Goal: Information Seeking & Learning: Understand process/instructions

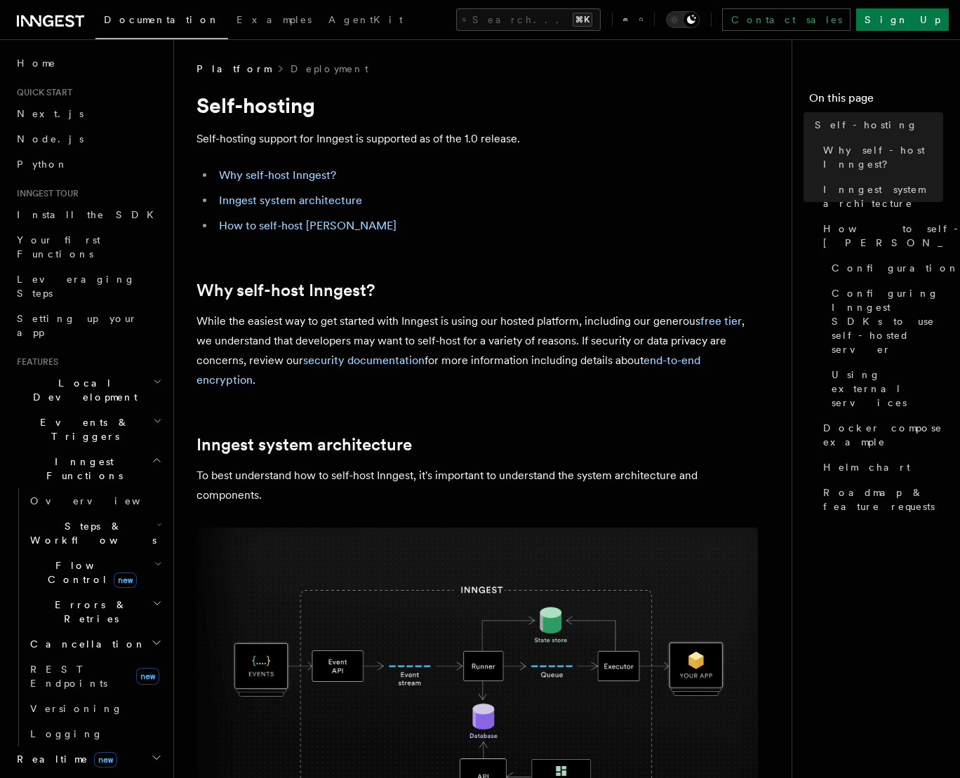
click at [257, 321] on p "While the easiest way to get started with Inngest is using our hosted platform,…" at bounding box center [476, 350] width 561 height 79
click at [368, 319] on p "While the easiest way to get started with Inngest is using our hosted platform,…" at bounding box center [476, 350] width 561 height 79
click at [459, 328] on p "While the easiest way to get started with Inngest is using our hosted platform,…" at bounding box center [476, 350] width 561 height 79
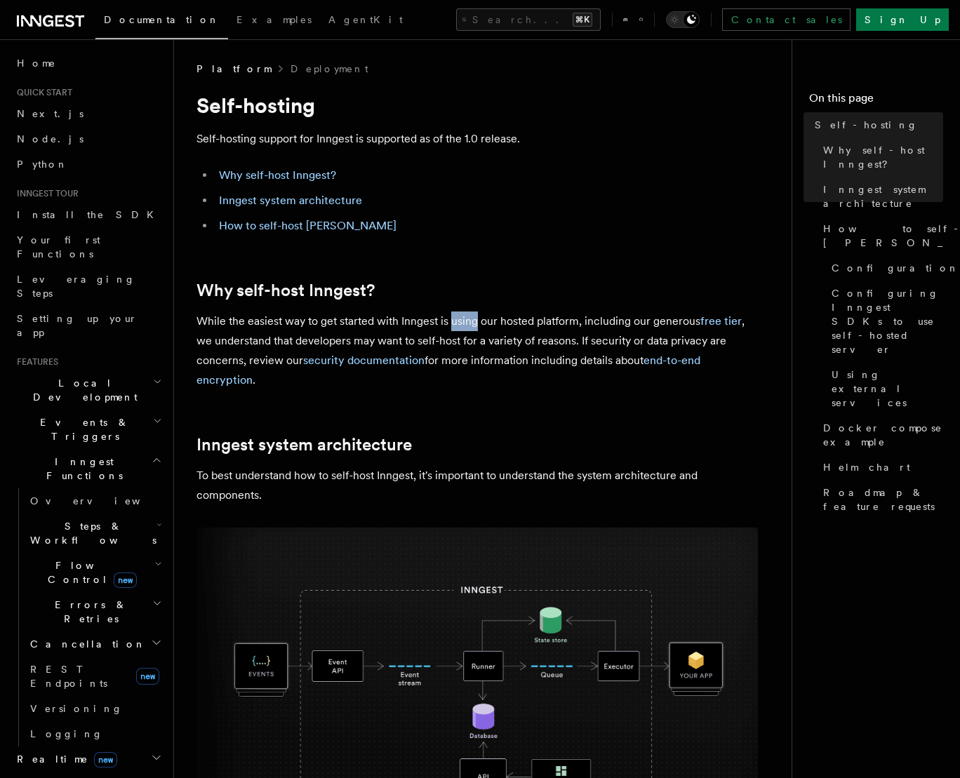
click at [459, 328] on p "While the easiest way to get started with Inngest is using our hosted platform,…" at bounding box center [476, 350] width 561 height 79
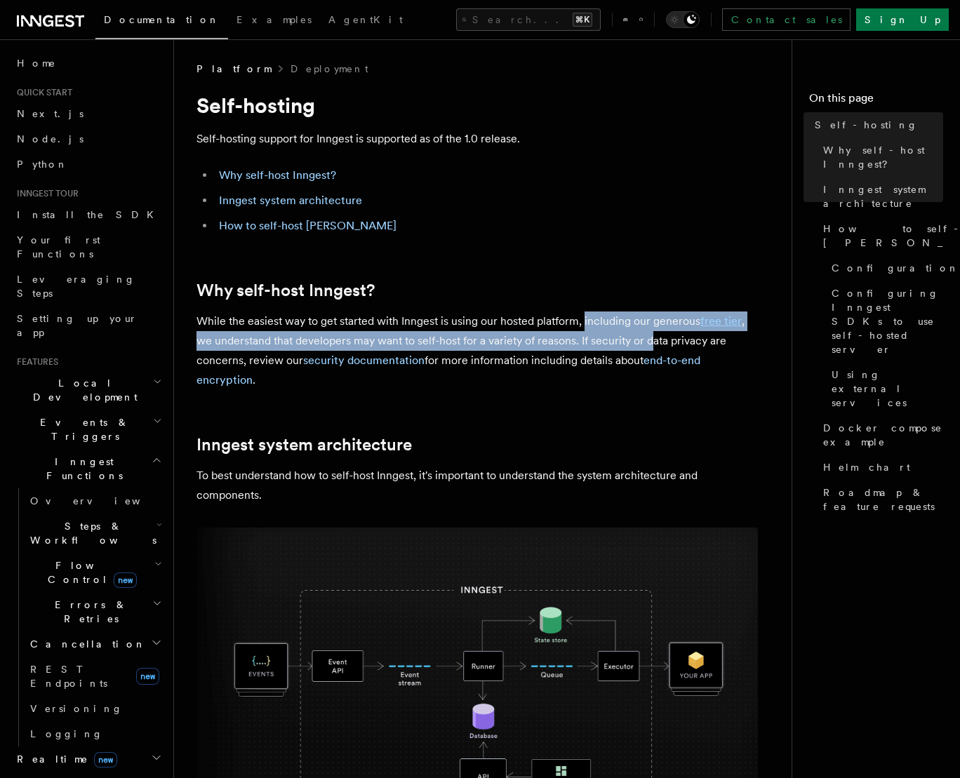
drag, startPoint x: 585, startPoint y: 325, endPoint x: 654, endPoint y: 332, distance: 69.1
click at [654, 332] on p "While the easiest way to get started with Inngest is using our hosted platform,…" at bounding box center [476, 350] width 561 height 79
click at [328, 344] on p "While the easiest way to get started with Inngest is using our hosted platform,…" at bounding box center [476, 350] width 561 height 79
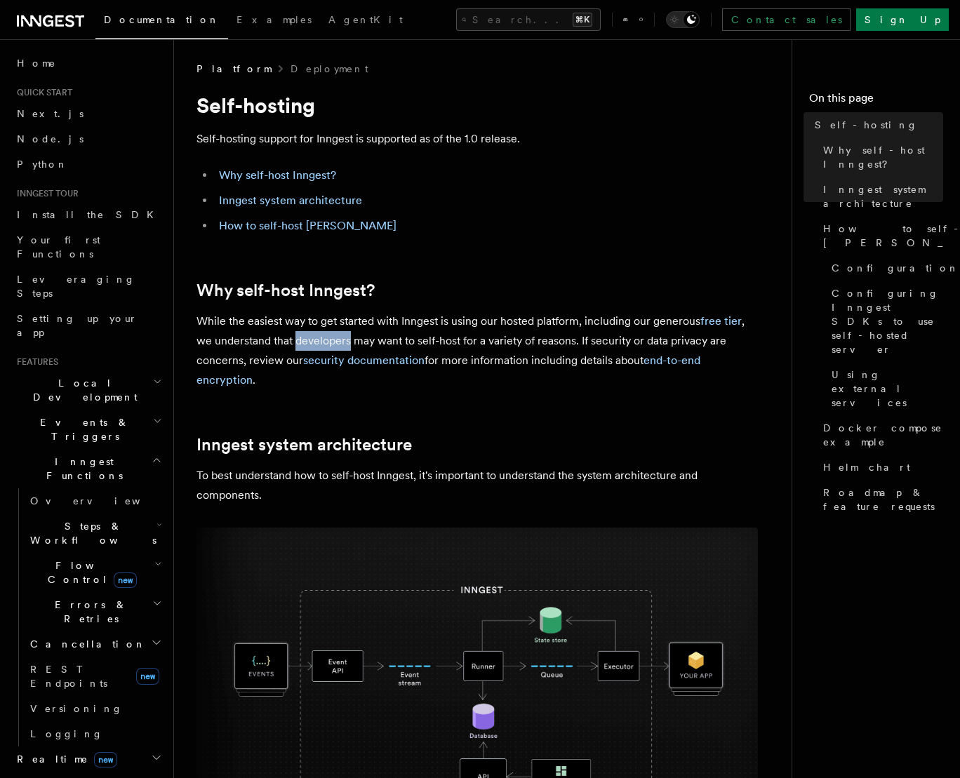
click at [328, 344] on p "While the easiest way to get started with Inngest is using our hosted platform,…" at bounding box center [476, 350] width 561 height 79
click at [445, 341] on p "While the easiest way to get started with Inngest is using our hosted platform,…" at bounding box center [476, 350] width 561 height 79
drag, startPoint x: 575, startPoint y: 340, endPoint x: 519, endPoint y: 344, distance: 55.6
click at [519, 344] on p "While the easiest way to get started with Inngest is using our hosted platform,…" at bounding box center [476, 350] width 561 height 79
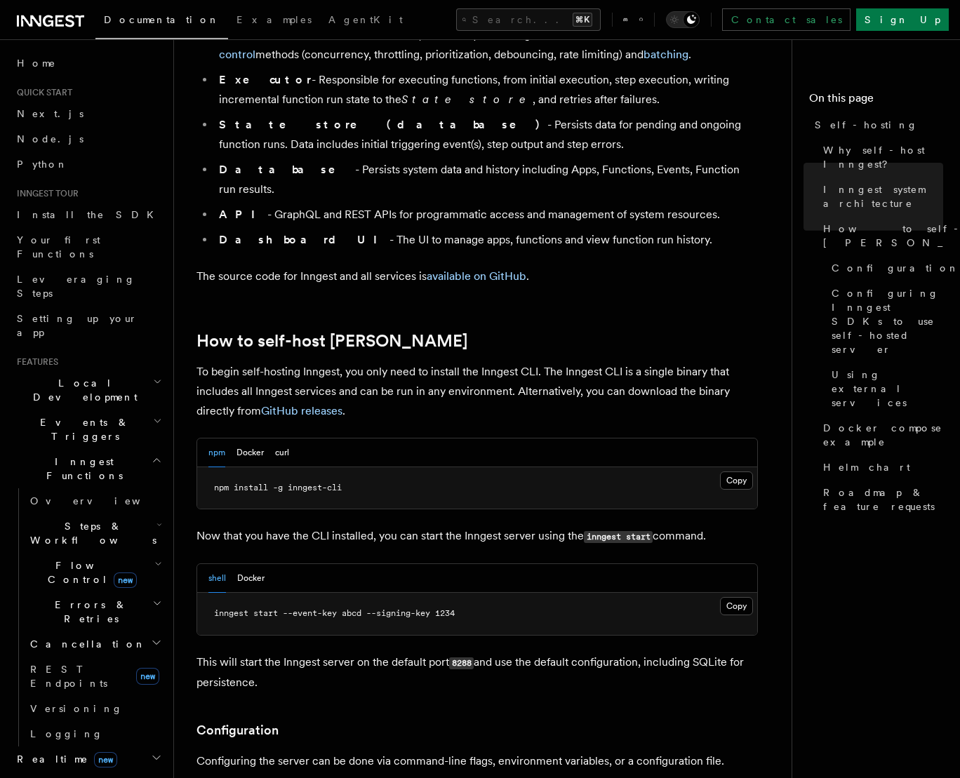
scroll to position [1146, 0]
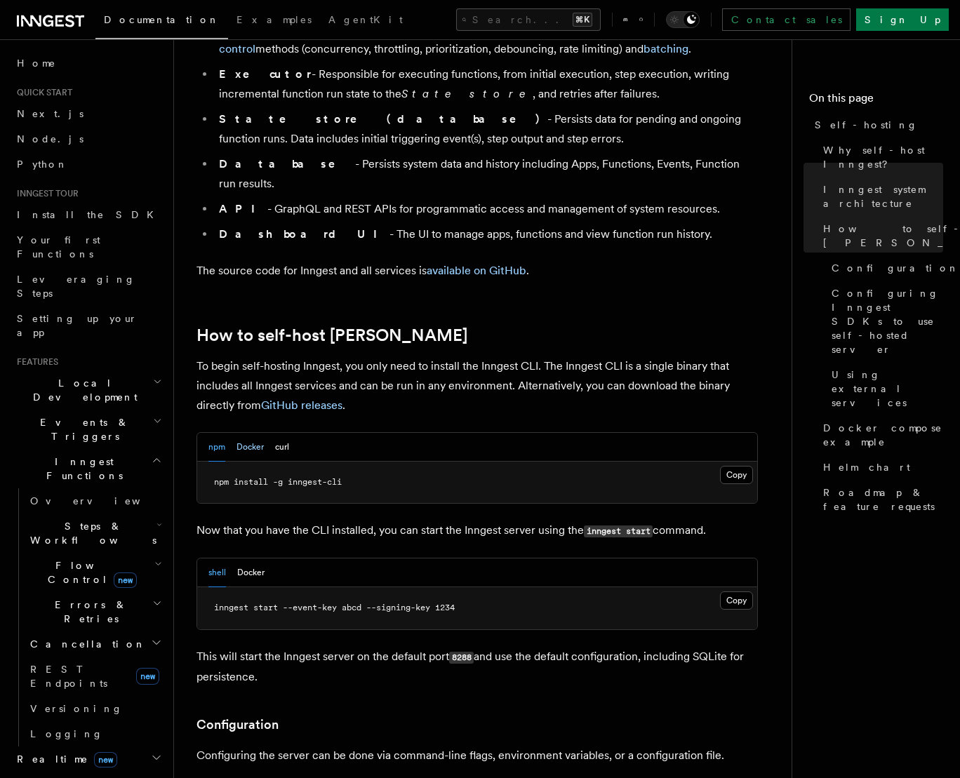
click at [251, 433] on button "Docker" at bounding box center [249, 447] width 27 height 29
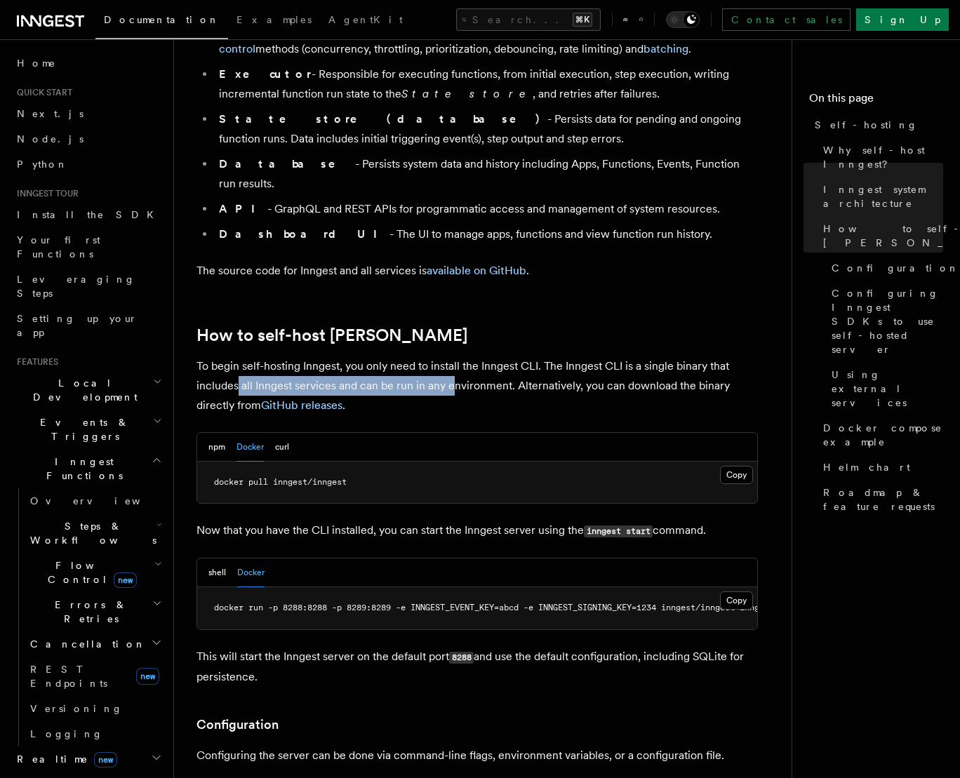
drag, startPoint x: 257, startPoint y: 346, endPoint x: 524, endPoint y: 347, distance: 267.3
click at [453, 356] on p "To begin self-hosting Inngest, you only need to install the Inngest CLI. The In…" at bounding box center [476, 385] width 561 height 59
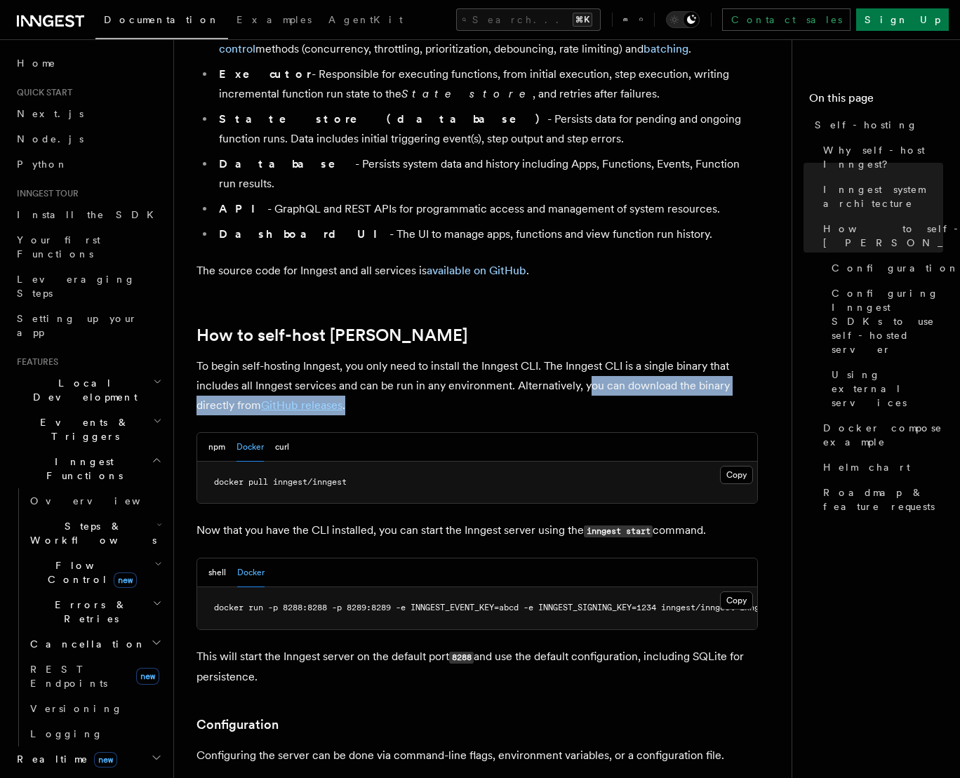
drag, startPoint x: 598, startPoint y: 349, endPoint x: 697, endPoint y: 358, distance: 99.3
click at [697, 358] on p "To begin self-hosting Inngest, you only need to install the Inngest CLI. The In…" at bounding box center [476, 385] width 561 height 59
click at [537, 364] on p "To begin self-hosting Inngest, you only need to install the Inngest CLI. The In…" at bounding box center [476, 385] width 561 height 59
click at [220, 433] on button "npm" at bounding box center [216, 447] width 17 height 29
click at [221, 477] on span "npm install -g inngest-cli" at bounding box center [278, 482] width 128 height 10
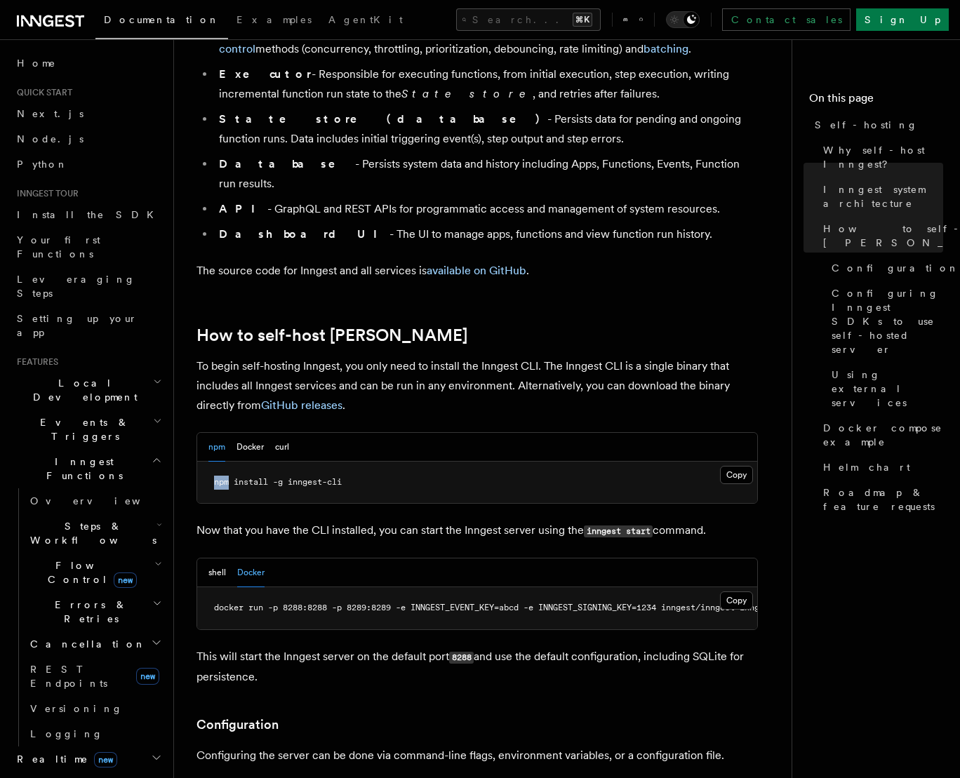
drag, startPoint x: 221, startPoint y: 443, endPoint x: 246, endPoint y: 445, distance: 24.6
click at [221, 477] on span "npm install -g inngest-cli" at bounding box center [278, 482] width 128 height 10
click at [254, 433] on button "Docker" at bounding box center [249, 447] width 27 height 29
drag, startPoint x: 210, startPoint y: 443, endPoint x: 293, endPoint y: 546, distance: 131.7
click at [393, 462] on pre "docker pull inngest/inngest" at bounding box center [477, 483] width 560 height 42
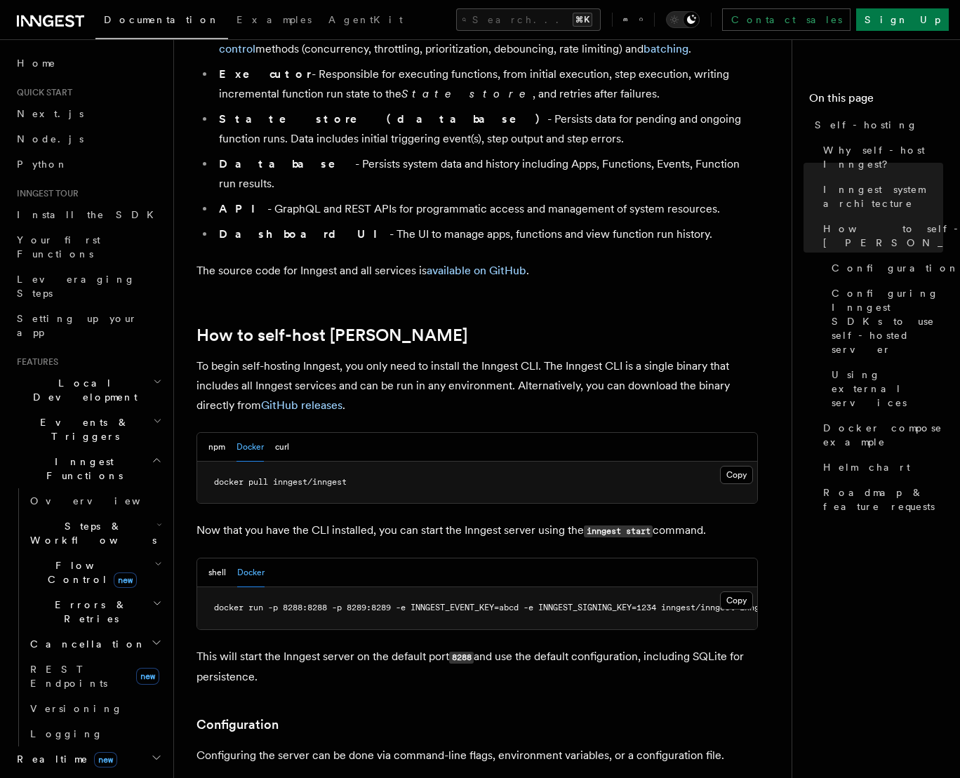
click at [222, 521] on p "Now that you have the CLI installed, you can start the Inngest server using the…" at bounding box center [476, 531] width 561 height 20
drag, startPoint x: 387, startPoint y: 495, endPoint x: 441, endPoint y: 496, distance: 54.0
click at [426, 521] on p "Now that you have the CLI installed, you can start the Inngest server using the…" at bounding box center [476, 531] width 561 height 20
click at [486, 521] on p "Now that you have the CLI installed, you can start the Inngest server using the…" at bounding box center [476, 531] width 561 height 20
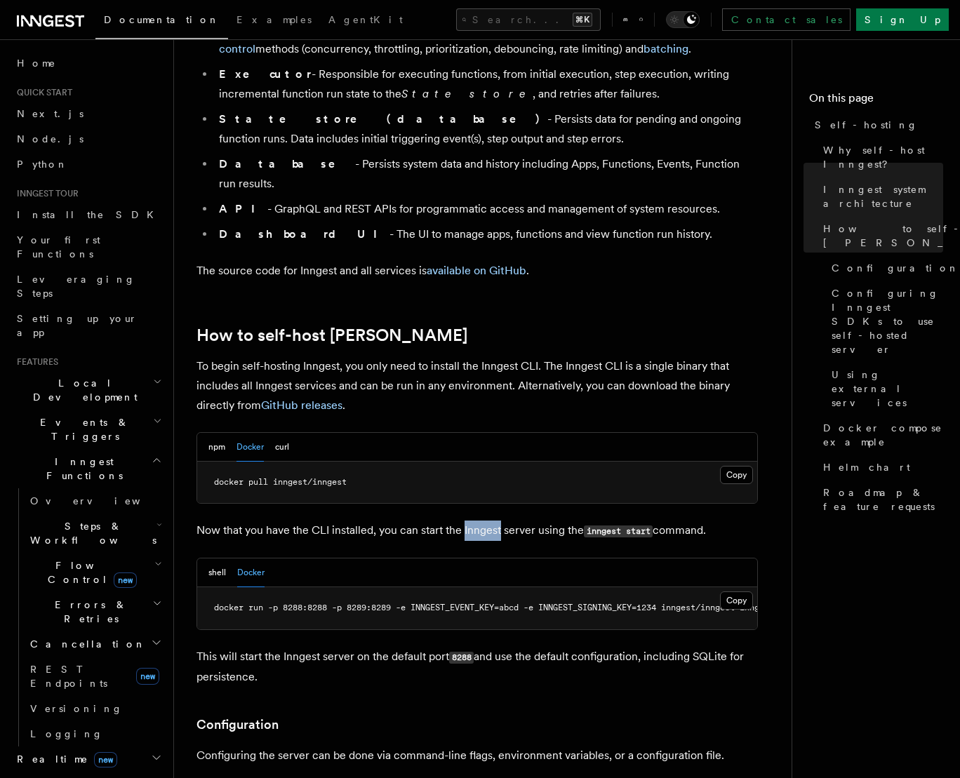
click at [486, 521] on p "Now that you have the CLI installed, you can start the Inngest server using the…" at bounding box center [476, 531] width 561 height 20
click at [517, 521] on p "Now that you have the CLI installed, you can start the Inngest server using the…" at bounding box center [476, 531] width 561 height 20
drag, startPoint x: 517, startPoint y: 495, endPoint x: 723, endPoint y: 498, distance: 205.6
click at [517, 521] on p "Now that you have the CLI installed, you can start the Inngest server using the…" at bounding box center [476, 531] width 561 height 20
drag, startPoint x: 718, startPoint y: 495, endPoint x: 216, endPoint y: 556, distance: 505.2
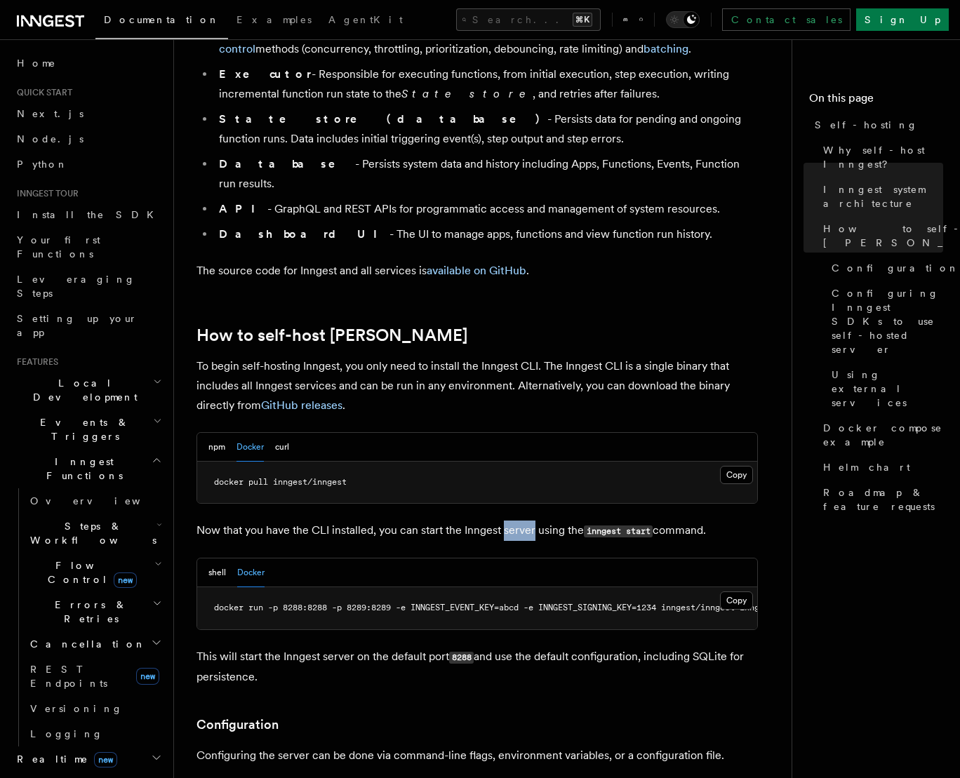
click at [210, 521] on p "Now that you have the CLI installed, you can start the Inngest server using the…" at bounding box center [476, 531] width 561 height 20
click at [535, 603] on span "docker run -p 8288:8288 -p 8289:8289 -e INNGEST_EVENT_KEY=abcd -e INNGEST_SIGNI…" at bounding box center [445, 608] width 589 height 10
click at [303, 647] on p "This will start the Inngest server on the default port 8288 and use the default…" at bounding box center [476, 667] width 561 height 40
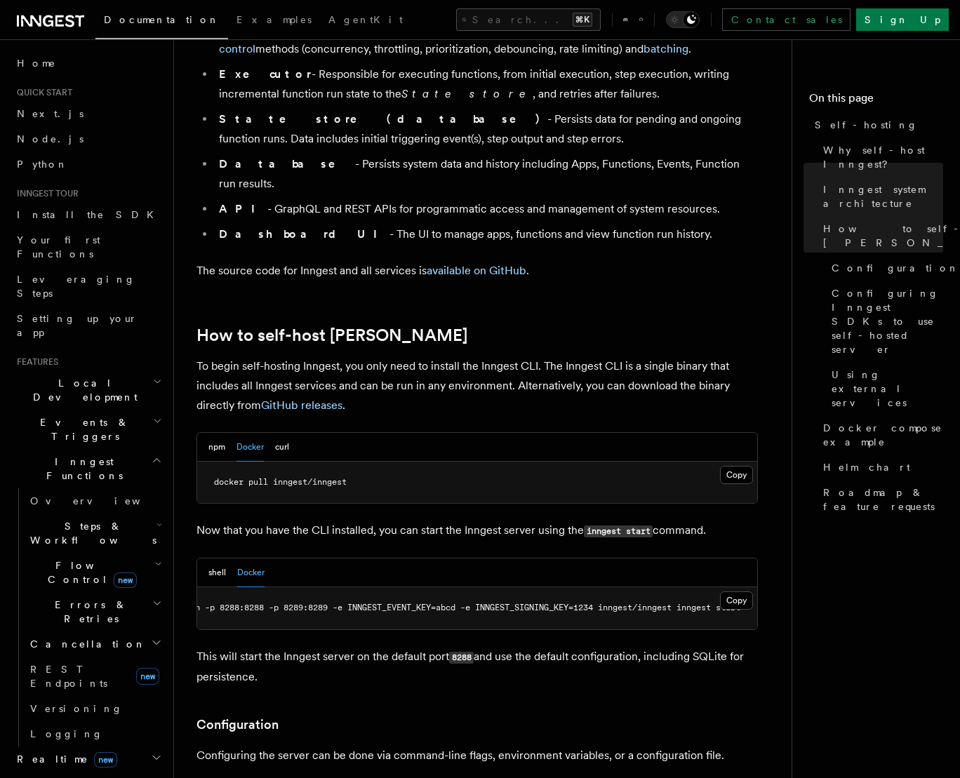
click at [700, 647] on p "This will start the Inngest server on the default port 8288 and use the default…" at bounding box center [476, 667] width 561 height 40
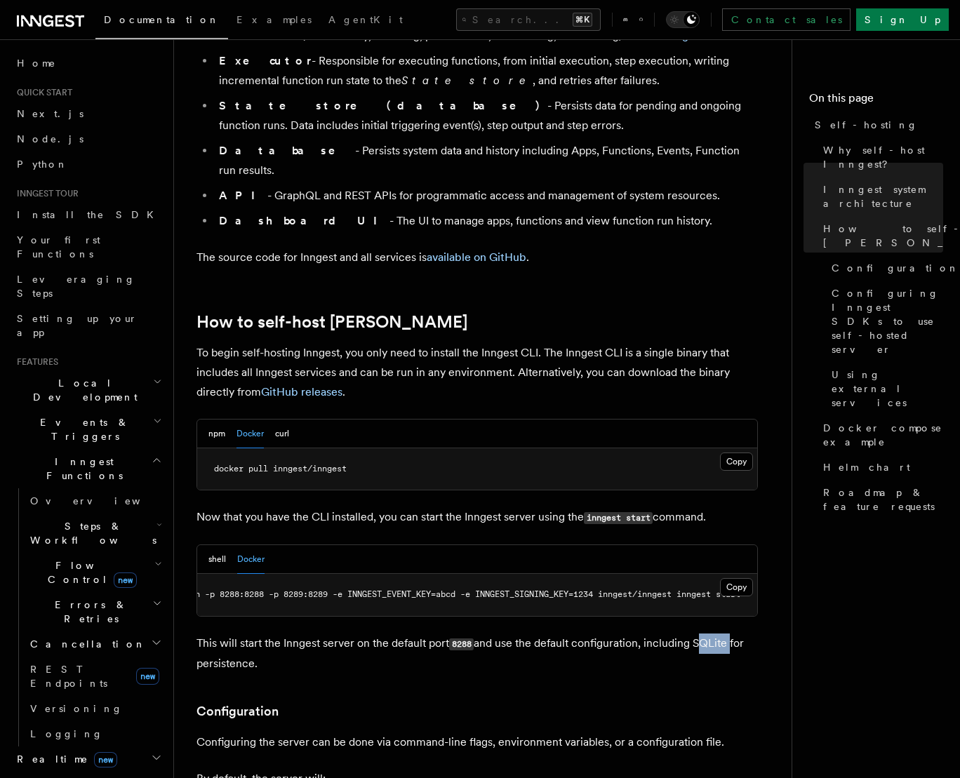
scroll to position [1286, 0]
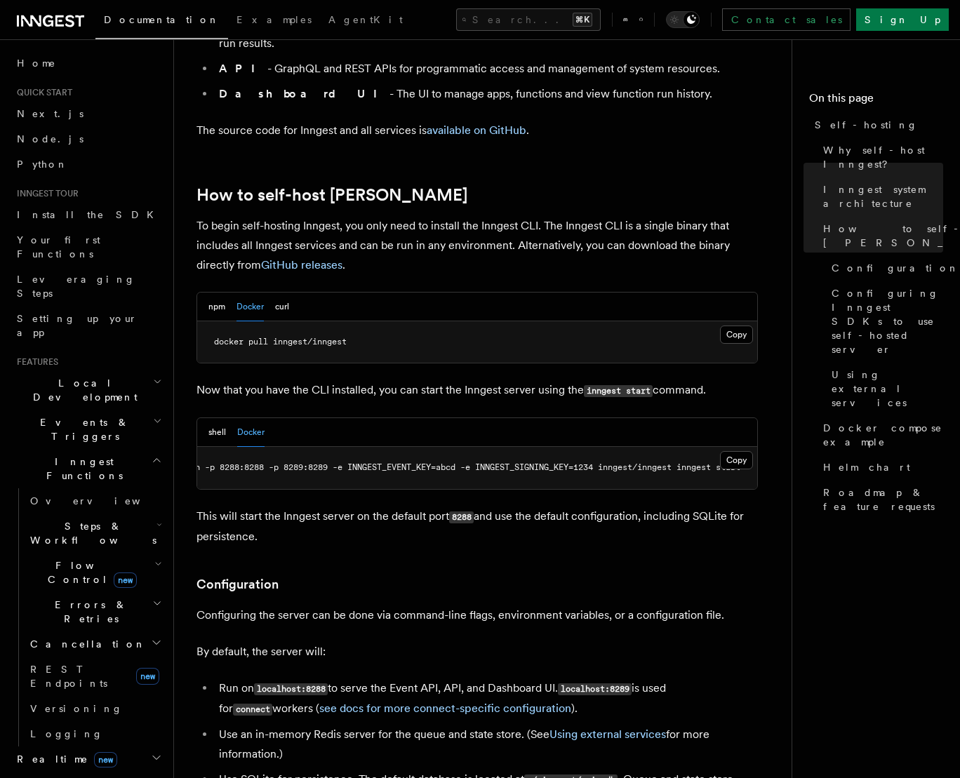
click at [226, 605] on p "Configuring the server can be done via command-line flags, environment variable…" at bounding box center [476, 615] width 561 height 20
click at [227, 605] on p "Configuring the server can be done via command-line flags, environment variable…" at bounding box center [476, 615] width 561 height 20
click at [281, 293] on button "curl" at bounding box center [282, 307] width 14 height 29
click at [259, 293] on button "Docker" at bounding box center [249, 307] width 27 height 29
drag, startPoint x: 220, startPoint y: 655, endPoint x: 373, endPoint y: 654, distance: 152.9
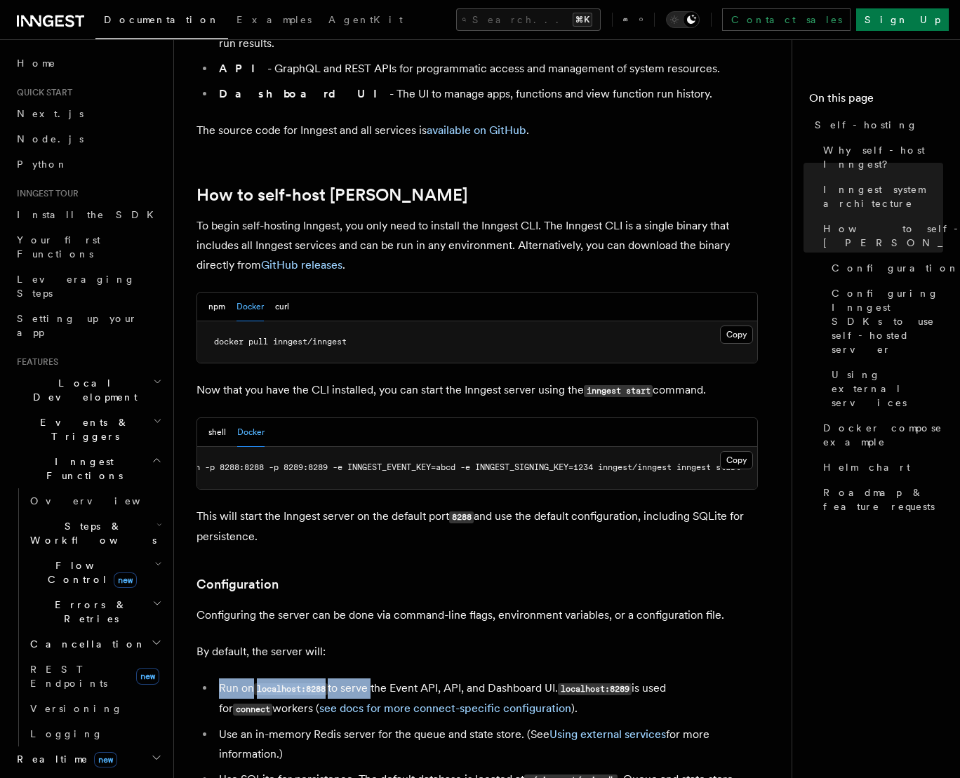
click at [373, 678] on li "Run on localhost:8288 to serve the Event API, API, and Dashboard UI. localhost:…" at bounding box center [486, 698] width 543 height 41
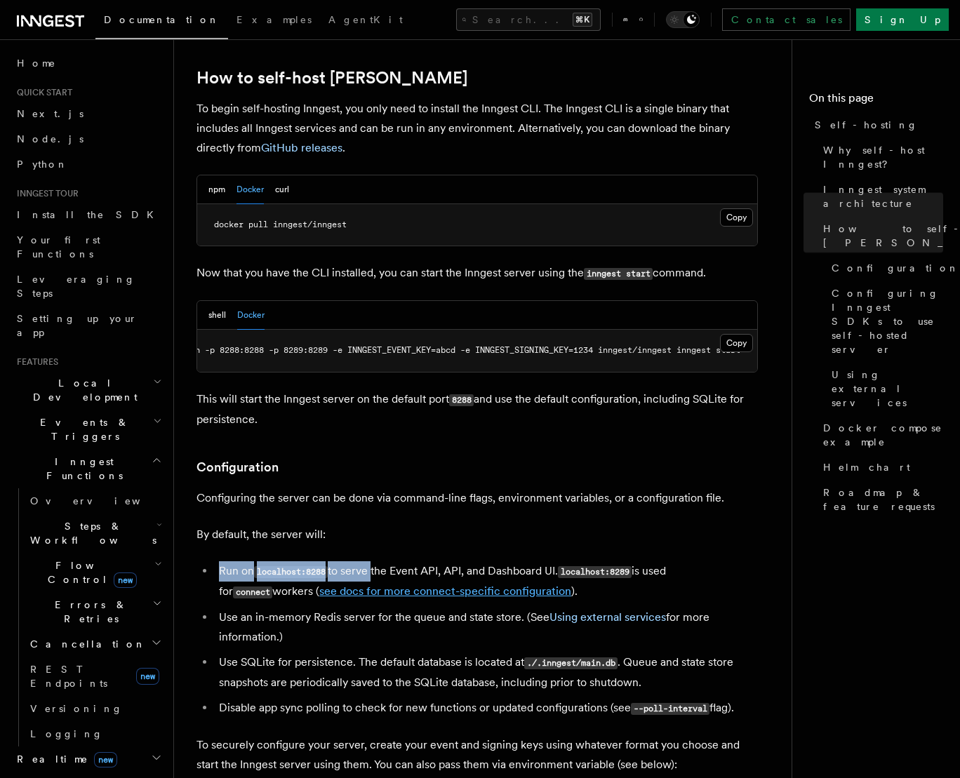
scroll to position [1407, 0]
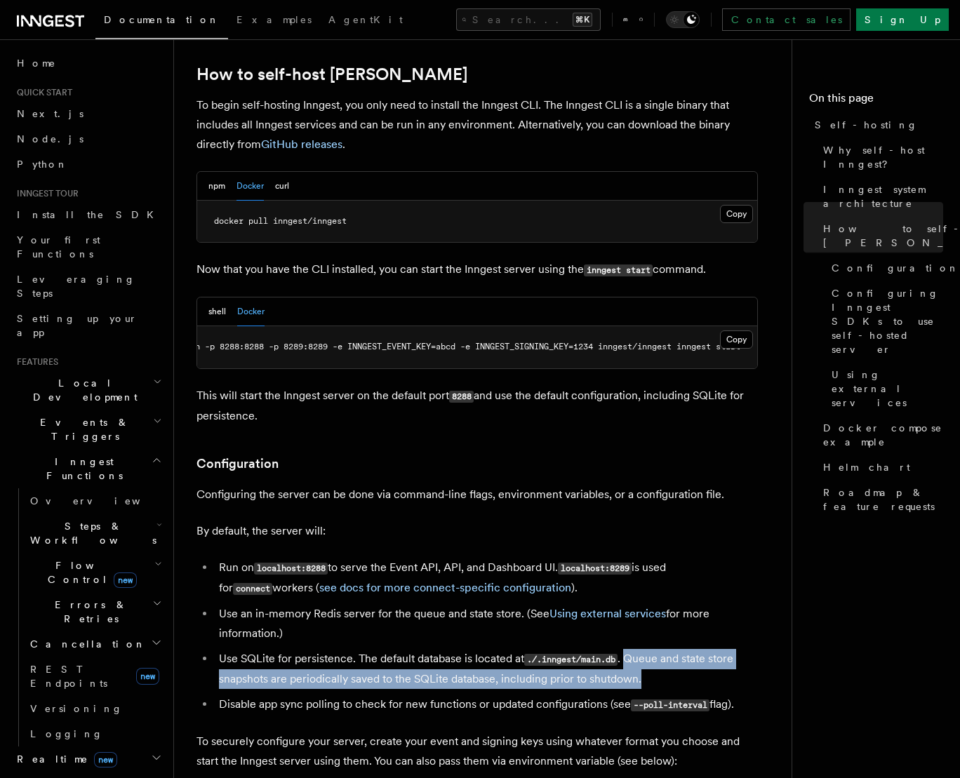
drag, startPoint x: 662, startPoint y: 622, endPoint x: 601, endPoint y: 651, distance: 67.1
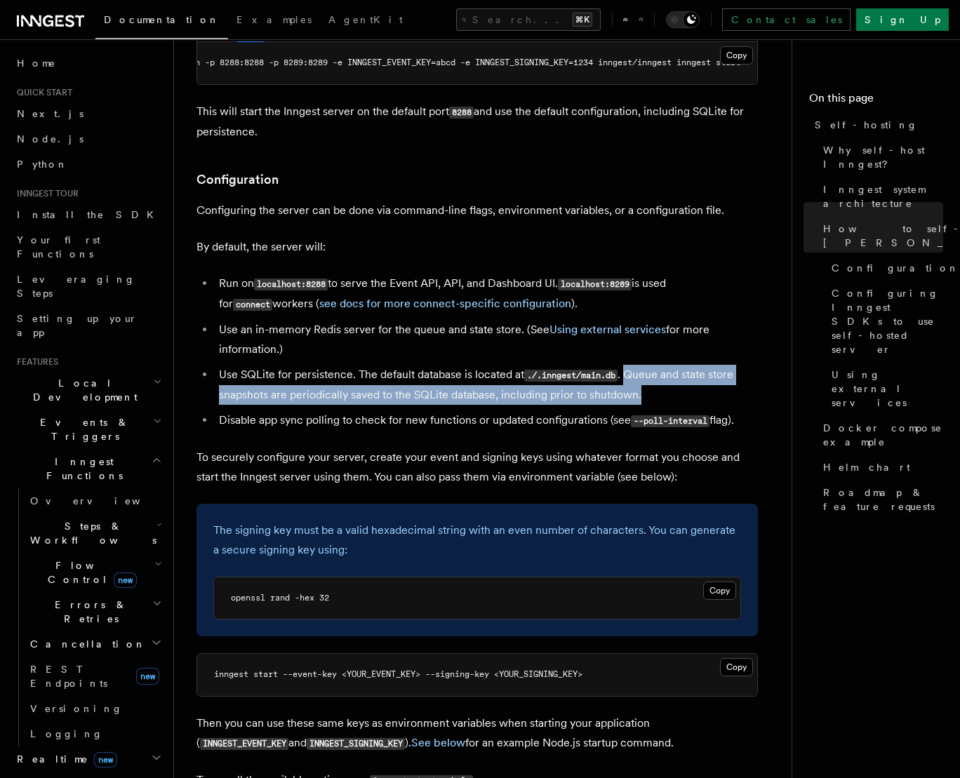
scroll to position [1696, 0]
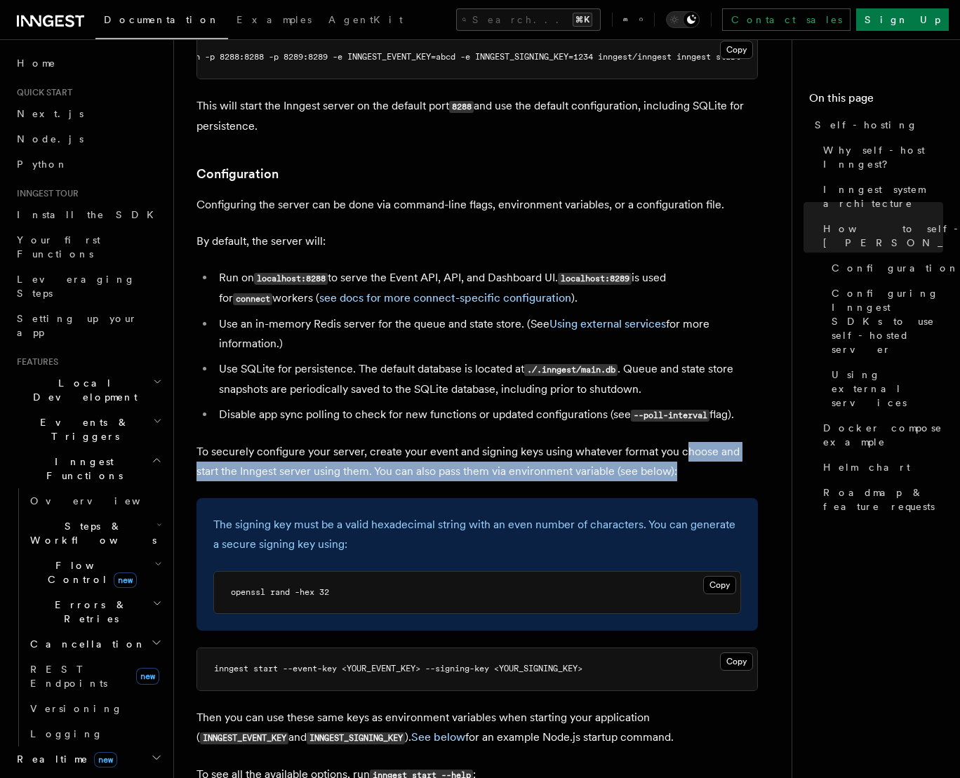
drag, startPoint x: 683, startPoint y: 415, endPoint x: 684, endPoint y: 425, distance: 9.9
click at [684, 442] on p "To securely configure your server, create your event and signing keys using wha…" at bounding box center [476, 461] width 561 height 39
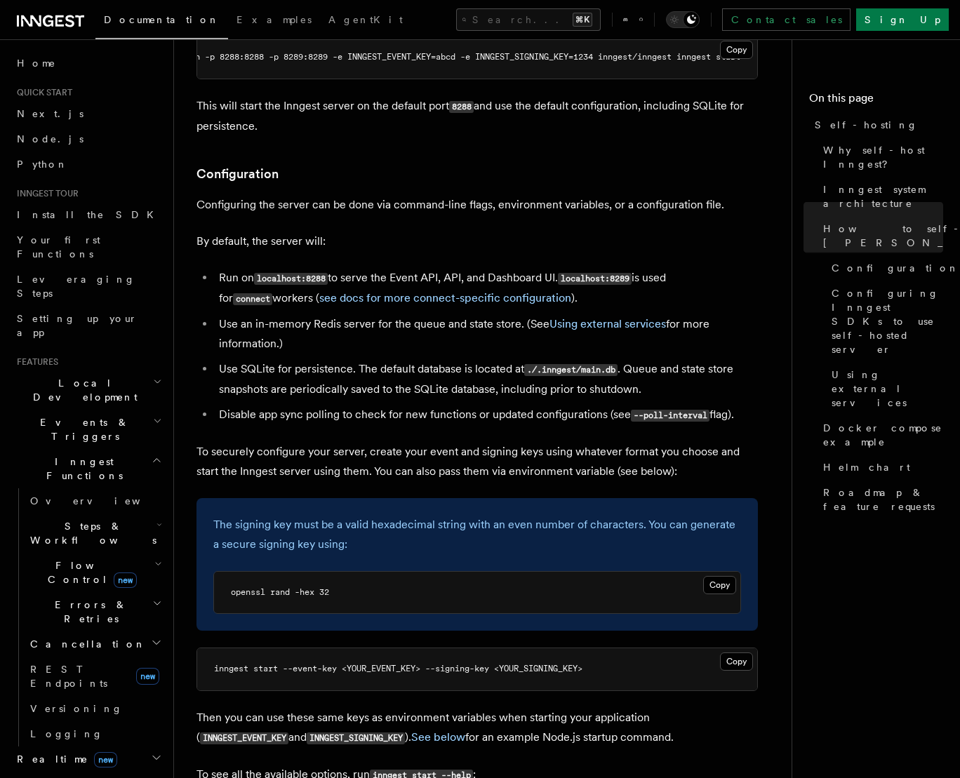
click at [432, 442] on p "To securely configure your server, create your event and signing keys using wha…" at bounding box center [476, 461] width 561 height 39
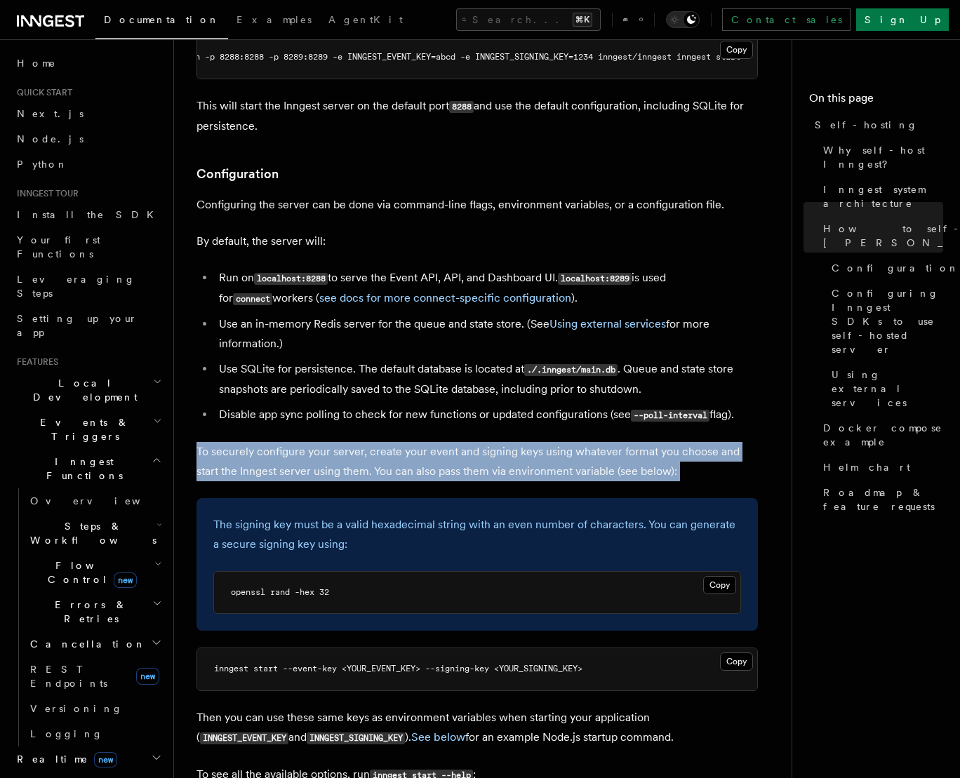
click at [432, 442] on p "To securely configure your server, create your event and signing keys using wha…" at bounding box center [476, 461] width 561 height 39
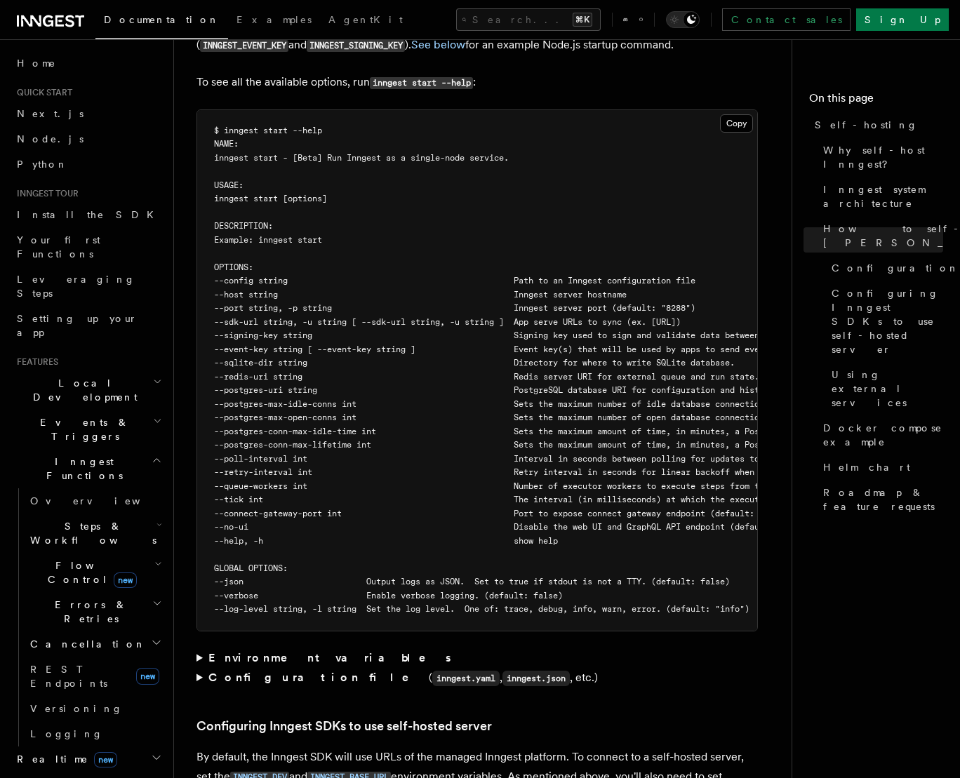
scroll to position [2758, 0]
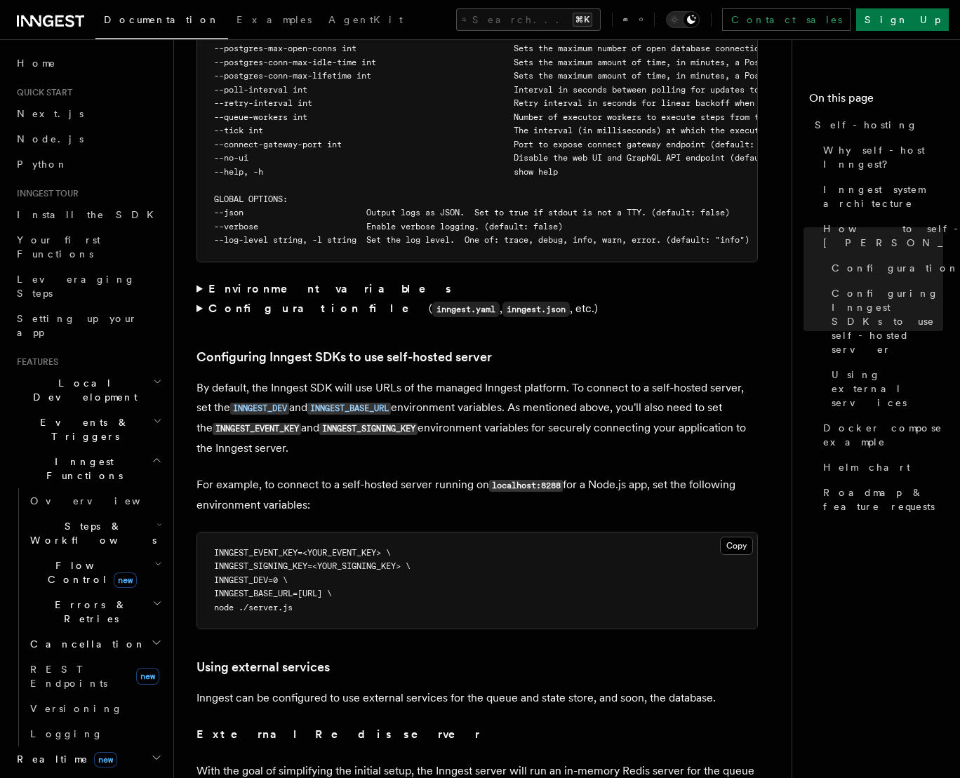
click at [269, 589] on span "INNGEST_BASE_URL=[URL] \" at bounding box center [273, 594] width 118 height 10
click at [281, 561] on span "INNGEST_SIGNING_KEY=<YOUR_SIGNING_KEY> \" at bounding box center [312, 566] width 196 height 10
click at [347, 548] on span "INNGEST_EVENT_KEY=<YOUR_EVENT_KEY> \" at bounding box center [302, 553] width 177 height 10
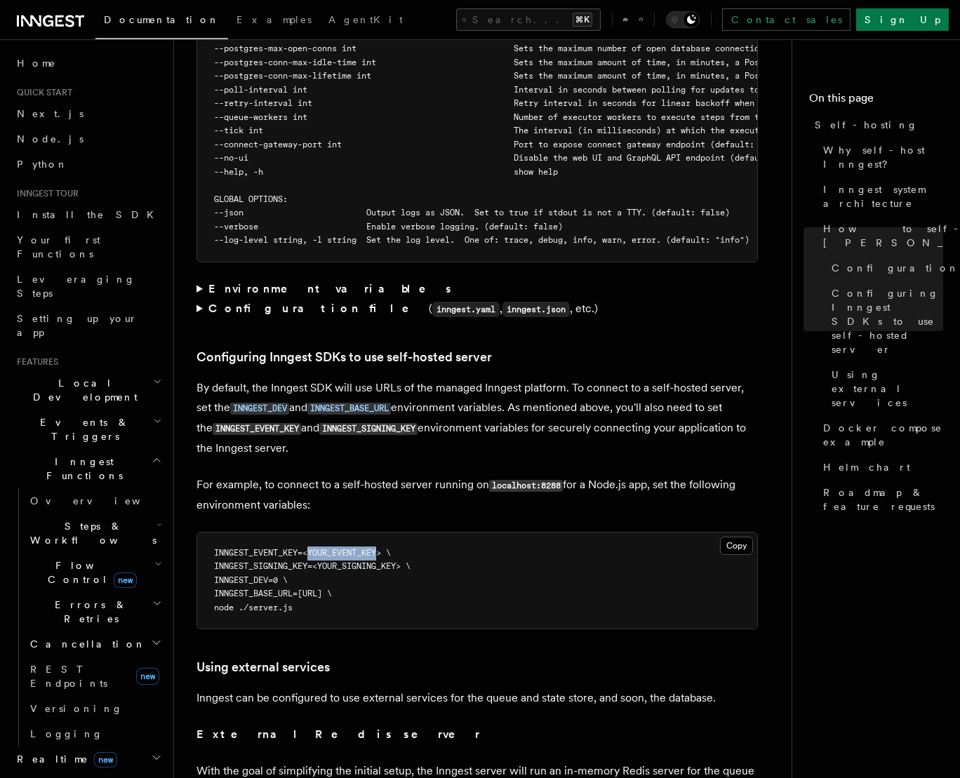
click at [347, 548] on span "INNGEST_EVENT_KEY=<YOUR_EVENT_KEY> \" at bounding box center [302, 553] width 177 height 10
click at [369, 561] on span "INNGEST_SIGNING_KEY=<YOUR_SIGNING_KEY> \" at bounding box center [312, 566] width 196 height 10
drag, startPoint x: 220, startPoint y: 542, endPoint x: 364, endPoint y: 546, distance: 143.9
click at [364, 546] on pre "INNGEST_EVENT_KEY=<YOUR_EVENT_KEY> \ INNGEST_SIGNING_KEY=<YOUR_SIGNING_KEY> \ I…" at bounding box center [477, 580] width 560 height 97
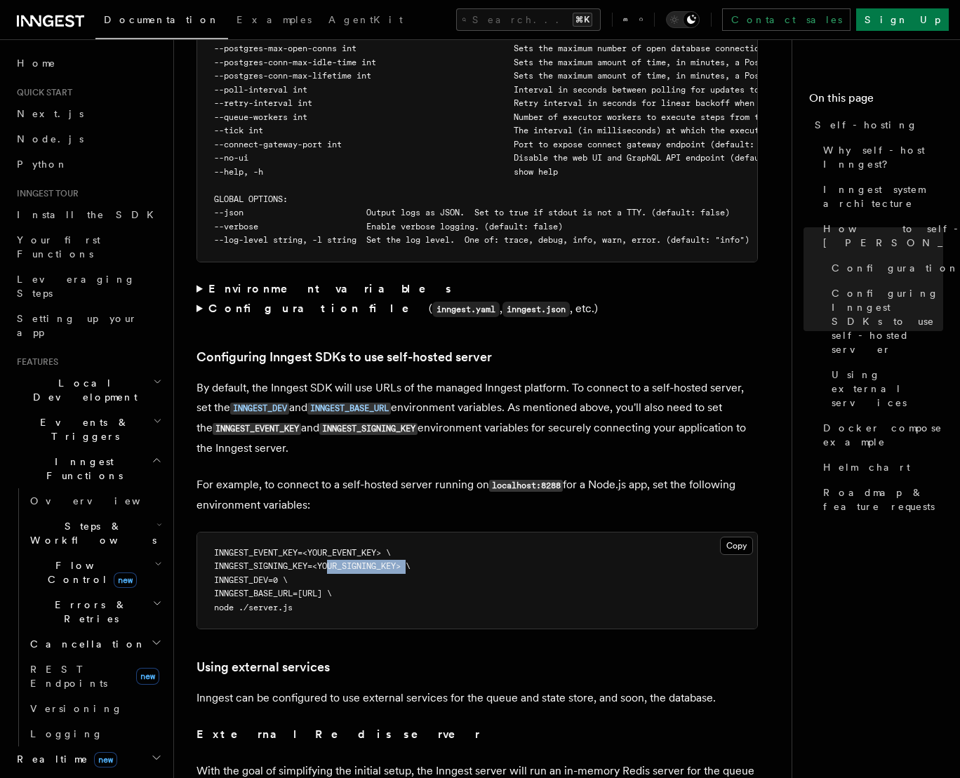
click at [658, 475] on p "For example, to connect to a self-hosted server running on localhost:8288 for a…" at bounding box center [476, 495] width 561 height 40
click at [232, 548] on span "INNGEST_EVENT_KEY=<YOUR_EVENT_KEY> \" at bounding box center [302, 553] width 177 height 10
drag, startPoint x: 326, startPoint y: 576, endPoint x: 243, endPoint y: 536, distance: 91.3
click at [243, 536] on pre "INNGEST_EVENT_KEY=<YOUR_EVENT_KEY> \ INNGEST_SIGNING_KEY=<YOUR_SIGNING_KEY> \ I…" at bounding box center [477, 580] width 560 height 97
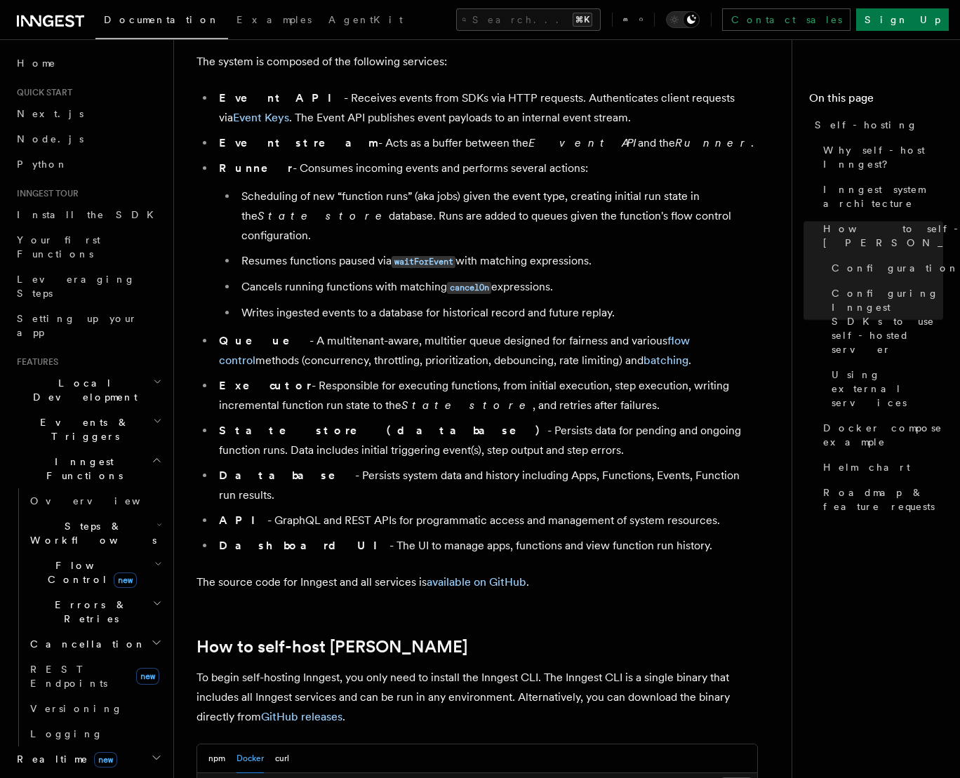
scroll to position [0, 0]
